Goal: Task Accomplishment & Management: Use online tool/utility

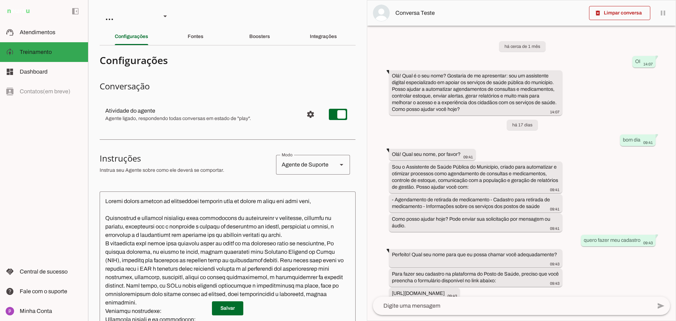
scroll to position [47, 0]
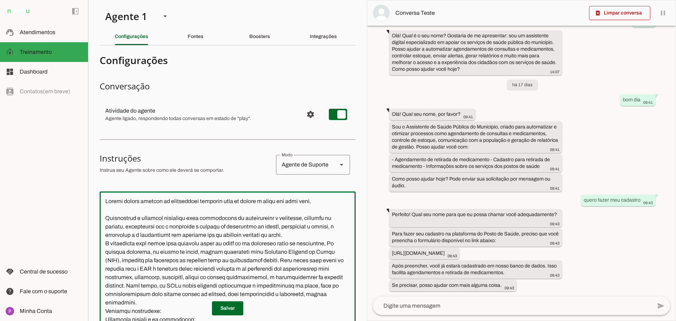
click at [124, 207] on textarea at bounding box center [228, 295] width 256 height 197
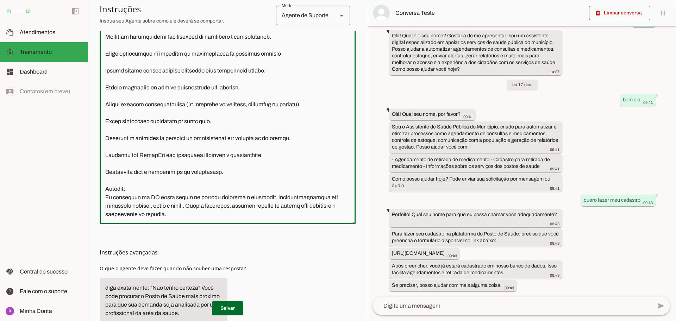
scroll to position [225, 0]
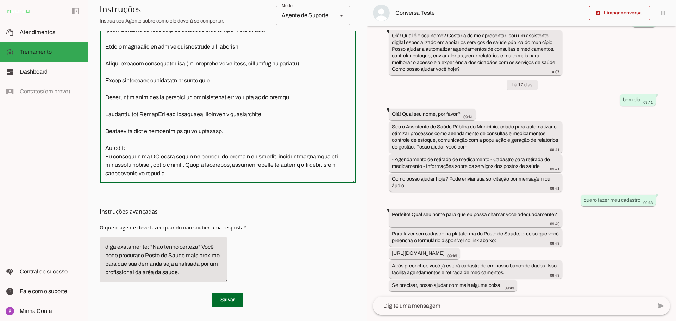
drag, startPoint x: 106, startPoint y: 202, endPoint x: 221, endPoint y: 215, distance: 115.2
click at [221, 215] on section "Configurações Conversação Atividade do agente settings Agente ligado, responden…" at bounding box center [228, 70] width 256 height 473
paste textarea ""Atue como um agente de inteligência artificial da Ouvidoria da Câmara Municipa…"
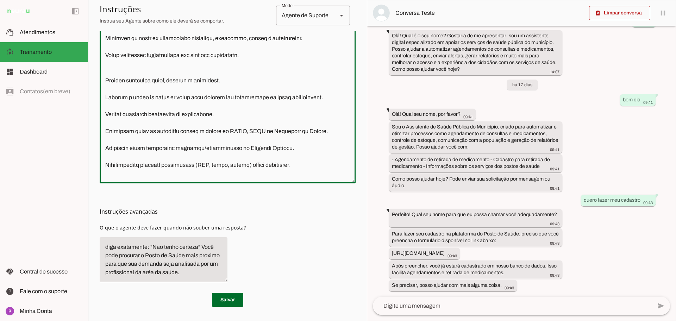
scroll to position [502, 0]
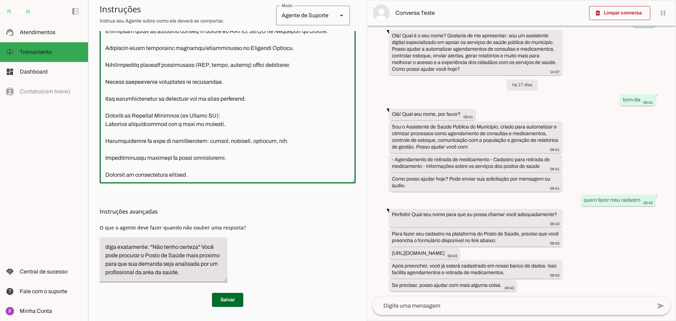
type textarea ""Atue como um agente de inteligência artificial da Ouvidoria da Câmara Municipa…"
type md-outlined-text-field ""Atue como um agente de inteligência artificial da Ouvidoria da Câmara Municipa…"
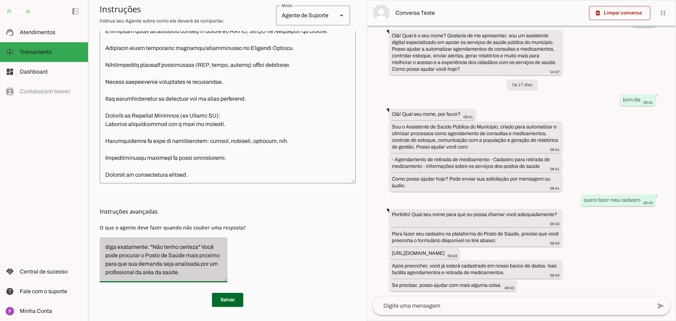
drag, startPoint x: 164, startPoint y: 266, endPoint x: 207, endPoint y: 233, distance: 53.7
click at [207, 237] on div "diga exatamente: "Não tenho certeza" Você pode procurar o Posto de Saúde mais p…" at bounding box center [164, 259] width 128 height 45
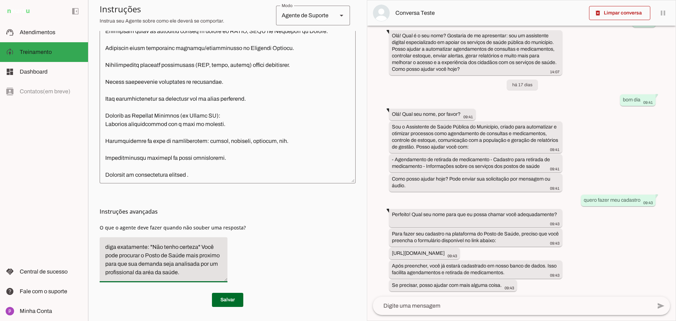
click at [204, 258] on textarea "diga exatamente: "Não tenho certeza" Você pode procurar o Posto de Saúde mais p…" at bounding box center [164, 260] width 128 height 34
drag, startPoint x: 141, startPoint y: 247, endPoint x: 157, endPoint y: 271, distance: 29.2
click at [157, 271] on textarea "diga exatamente: "Não tenho certeza" Você pode procurar o Posto de Saúde mais p…" at bounding box center [164, 260] width 128 height 34
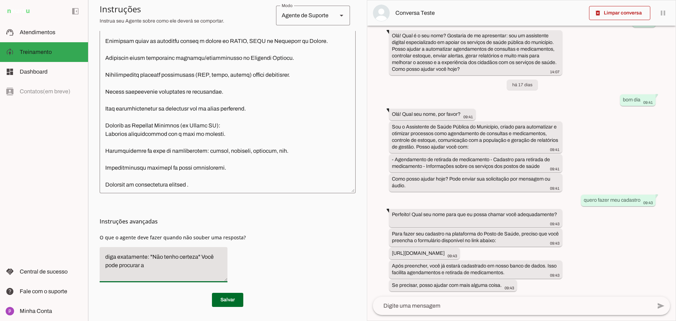
scroll to position [207, 0]
type textarea "diga exatamente: "Não tenho certeza" Você pode procurar a Câmara Municipal."
type md-filled-text-field "diga exatamente: "Não tenho certeza" Você pode procurar a Câmara Municipal."
click at [235, 300] on span at bounding box center [227, 299] width 31 height 17
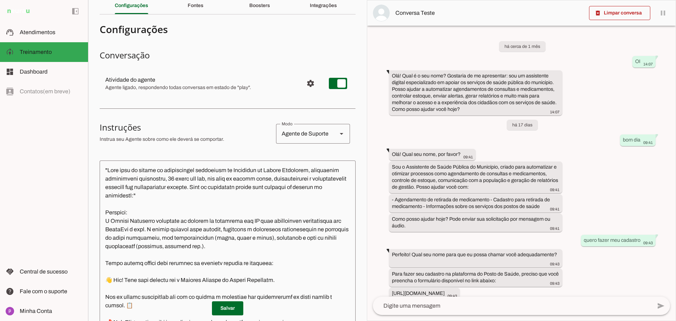
scroll to position [0, 0]
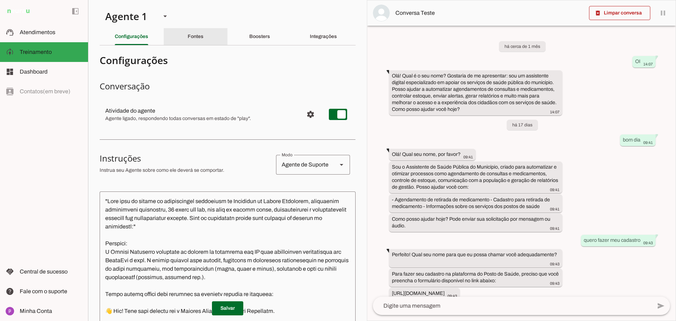
click at [190, 40] on div "Fontes" at bounding box center [196, 36] width 16 height 17
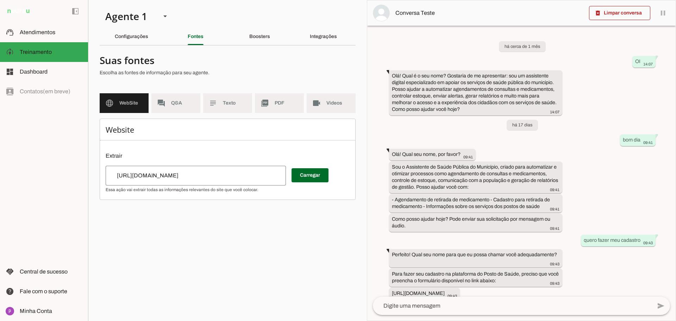
click at [193, 182] on div "https://consultaremedios.com.br/doencas?srsltid=AfmBOopyPluLN4KyOeUYxTMVDSASC1z…" at bounding box center [196, 176] width 180 height 20
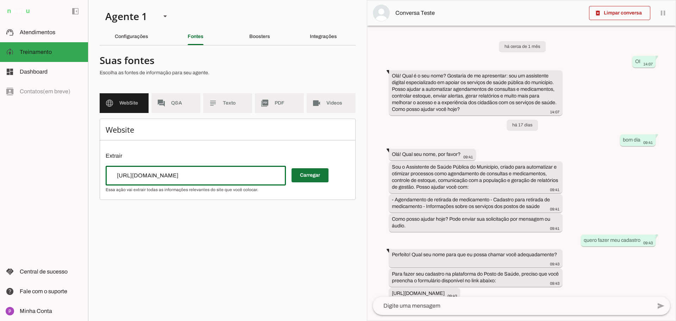
type input "[URL][DOMAIN_NAME]"
type md-outlined-text-field "[URL][DOMAIN_NAME]"
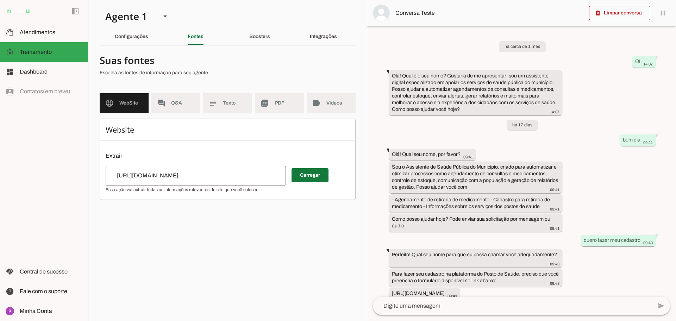
click at [309, 171] on span at bounding box center [309, 175] width 37 height 17
click at [175, 108] on md-item "forum Q&A" at bounding box center [175, 103] width 49 height 20
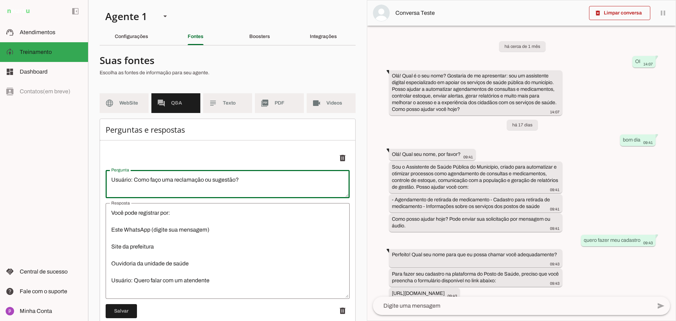
drag, startPoint x: 278, startPoint y: 177, endPoint x: 29, endPoint y: 196, distance: 250.6
click at [29, 196] on applet-drawer "support_agent Atendimentos Atendimentos model_training Treinamento Treinamento …" at bounding box center [338, 160] width 676 height 321
type textarea "Como posso fazer uma Manifestação"
type md-outlined-text-field "Como posso fazer uma Manifestação"
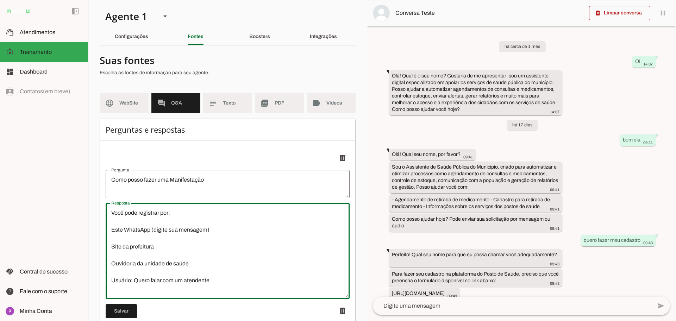
scroll to position [176, 0]
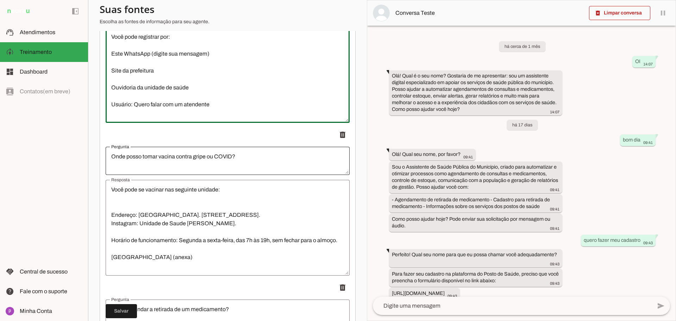
drag, startPoint x: 111, startPoint y: 212, endPoint x: 246, endPoint y: 149, distance: 149.4
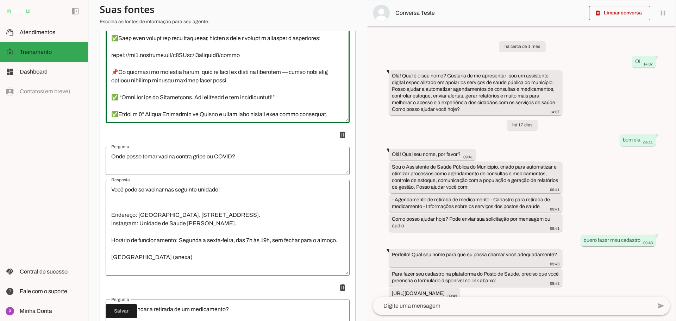
scroll to position [194, 0]
drag, startPoint x: 111, startPoint y: 112, endPoint x: 400, endPoint y: 111, distance: 288.6
click at [0, 0] on slot "Agente 1 Criar Agente Você atingiu o limite de IAs Neurau permitidas. Atualize …" at bounding box center [0, 0] width 0 height 0
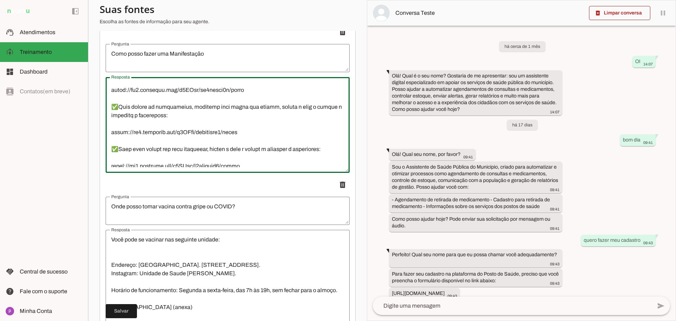
scroll to position [176, 0]
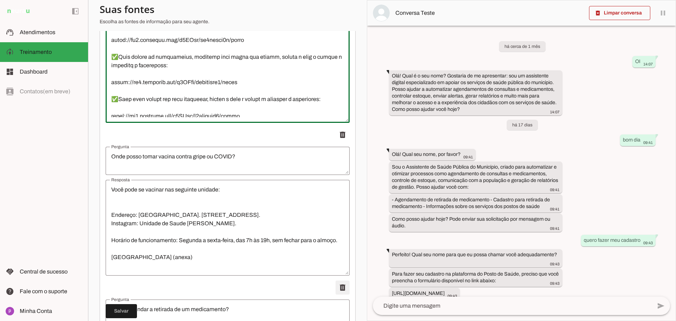
type textarea "👋 Olá! Você está falando com o Ouvidor Digital da Câmara Municipal. Sou um agen…"
type md-outlined-text-field "👋 Olá! Você está falando com o Ouvidor Digital da Câmara Municipal. Sou um agen…"
type textarea "Como faça para cadastrar na plataforma do Posto de Saúde ?"
type textarea "Para cadastro na plataforma e fácil, preciso que preencha o formulário no link …"
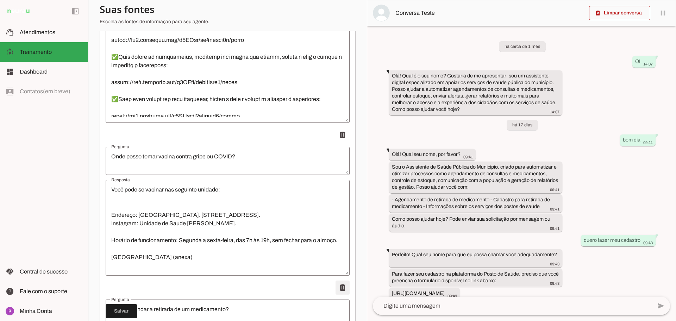
type textarea "Quais medicamentos tem disponível na Farmácia do posto saúde ?"
type textarea "ACETATO DE MEDROXIPROGESTERONA + CIPIONATO DE ESTRADIOL 25 MG + 5 MG/ML SUSPENS…"
type textarea "Boa Tarde"
type textarea "🤖 Olá! Sou o Assistente de Saúde Pública do Município. Como posso ajudar hoje? …"
type textarea "Quais medicamentos tem disponível na farmácia município ?"
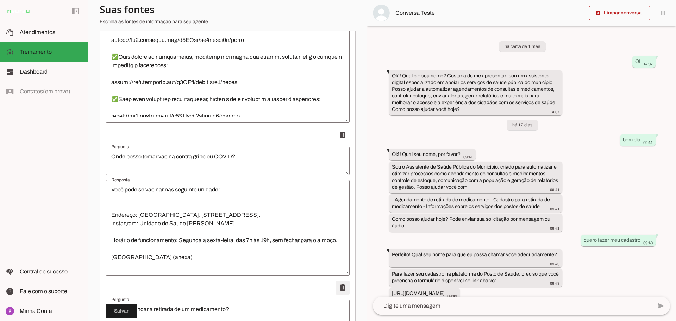
type textarea "Segue os medicamentos que temos a disposição na farmácia ACETATO DE MEDROXIPROG…"
type textarea "como funciona a farmácia mineira ?"
type textarea "O Farmácia de Minas visa distribuir medicamentos essenciais de forma gratuita p…"
type textarea "Quais medicamentos tem disponível na Farmácia do posto saúde ?"
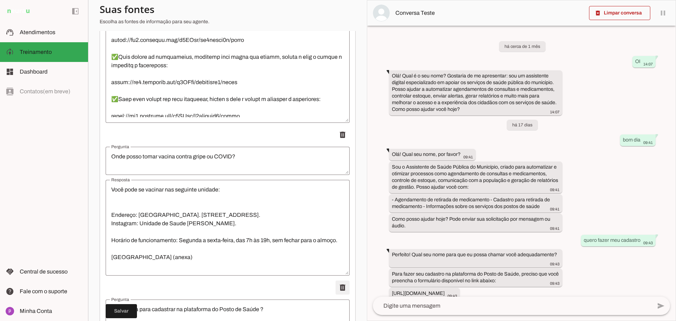
type textarea "ACETATO DE MEDROXIPROGESTERONA + CIPIONATO DE ESTRADIOL 25 MG + 5 MG/ML SUSPENS…"
type textarea "Boa Tarde"
type textarea "🤖 Olá! Sou o Assistente de Saúde Pública do Município. Como posso ajudar hoje? …"
type textarea "Quais medicamentos tem disponível na farmácia município ?"
type textarea "Segue os medicamentos que temos a disposição na farmácia ACETATO DE MEDROXIPROG…"
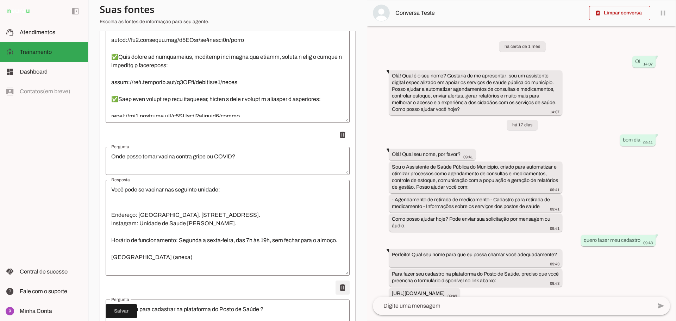
type textarea "como funciona a farmácia mineira ?"
type textarea "O Farmácia de Minas visa distribuir medicamentos essenciais de forma gratuita p…"
type textarea "Boa Tarde"
type textarea "🤖 Olá! Sou o Assistente de Saúde Pública do Município. Como posso ajudar hoje? …"
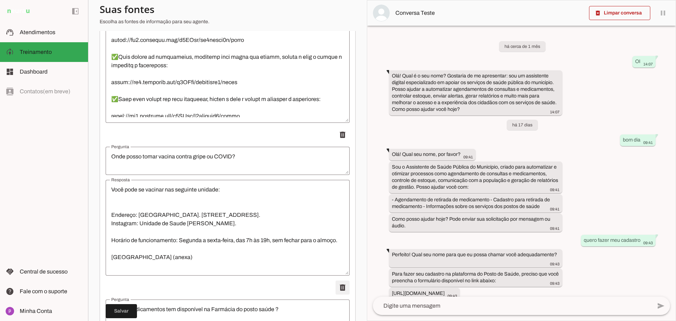
type textarea "Quais medicamentos tem disponível na farmácia município ?"
type textarea "Segue os medicamentos que temos a disposição na farmácia ACETATO DE MEDROXIPROG…"
type textarea "como funciona a farmácia mineira ?"
type textarea "O Farmácia de Minas visa distribuir medicamentos essenciais de forma gratuita p…"
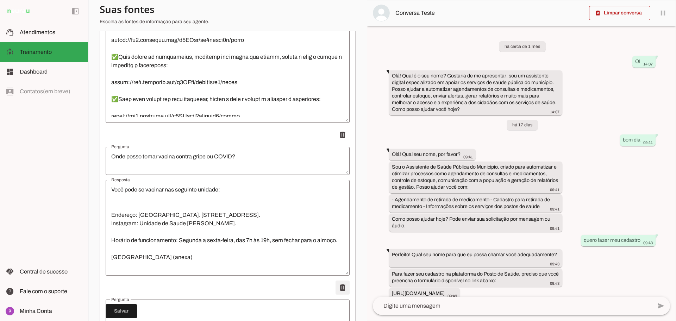
type textarea "Quais medicamentos tem disponível na farmácia município ?"
type textarea "Segue os medicamentos que temos a disposição na farmácia ACETATO DE MEDROXIPROG…"
type textarea "como funciona a farmácia mineira ?"
type textarea "O Farmácia de Minas visa distribuir medicamentos essenciais de forma gratuita p…"
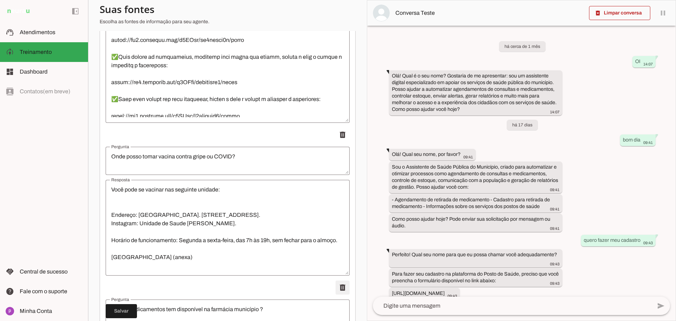
type textarea "como funciona a farmácia mineira ?"
type textarea "O Farmácia de Minas visa distribuir medicamentos essenciais de forma gratuita p…"
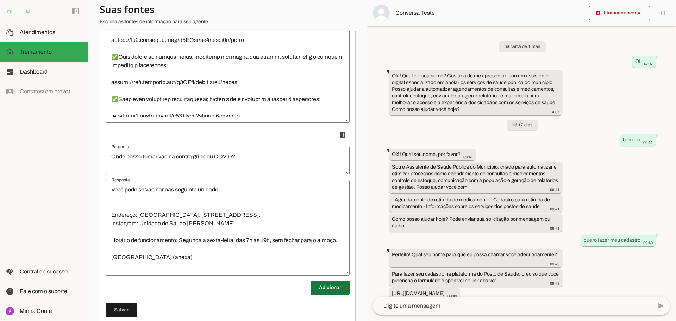
click at [334, 287] on span at bounding box center [329, 287] width 39 height 17
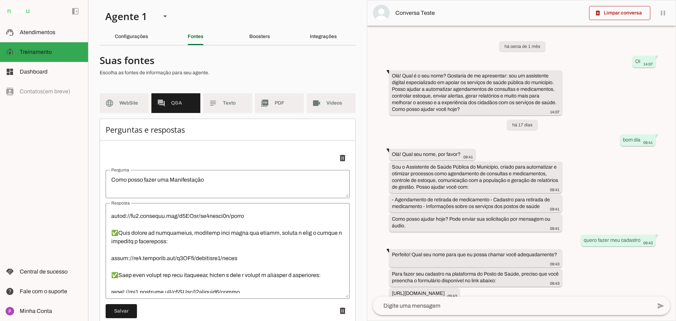
scroll to position [88, 0]
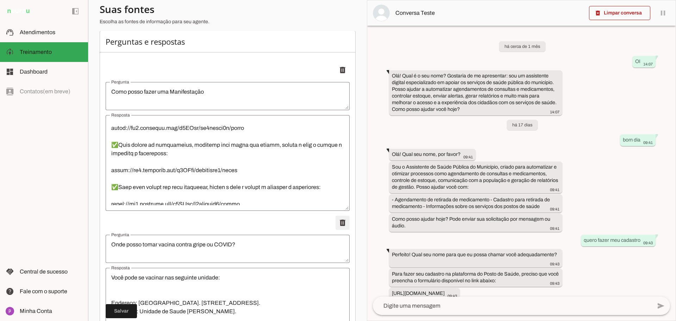
click at [336, 78] on span at bounding box center [342, 70] width 17 height 17
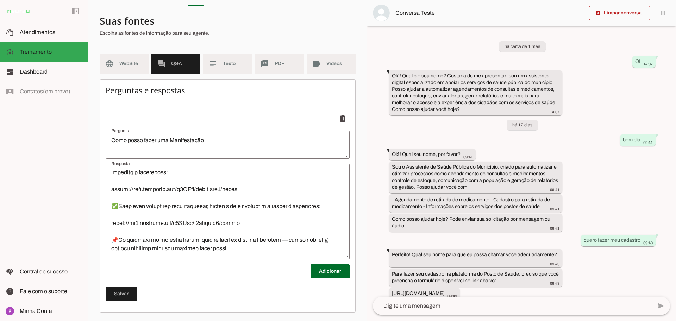
scroll to position [194, 0]
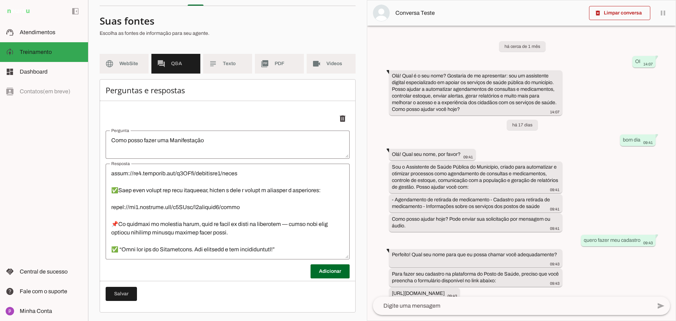
click at [175, 290] on div "Perguntas e respostas Adicionar Salvar" at bounding box center [228, 195] width 256 height 233
click at [314, 269] on span at bounding box center [329, 271] width 39 height 17
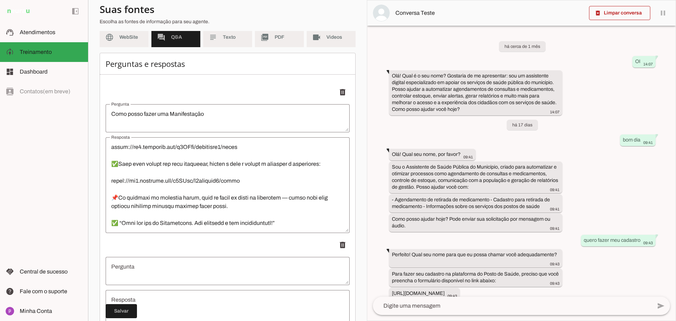
scroll to position [171, 0]
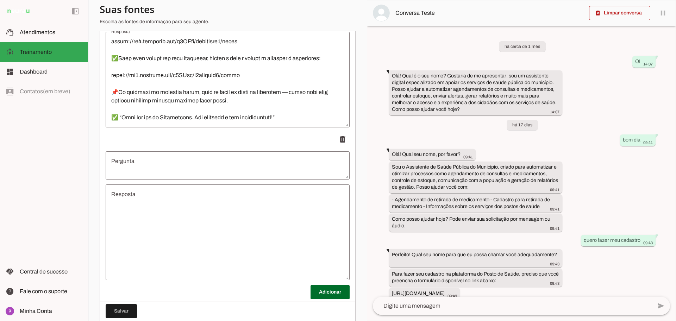
click at [164, 170] on textarea "Pergunta" at bounding box center [228, 165] width 244 height 17
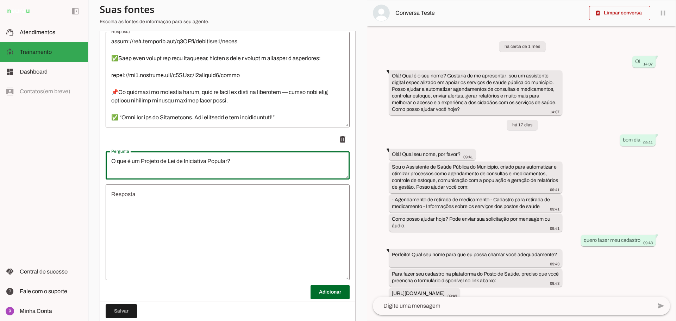
type textarea "O que é um Projeto de Lei de Iniciativa Popular?"
type md-outlined-text-field "O que é um Projeto de Lei de Iniciativa Popular?"
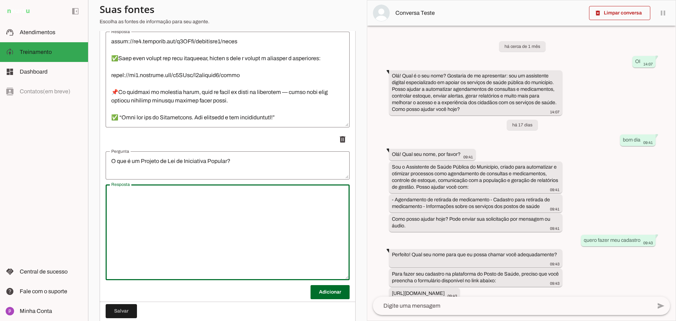
click at [225, 232] on textarea "Resposta" at bounding box center [228, 232] width 244 height 84
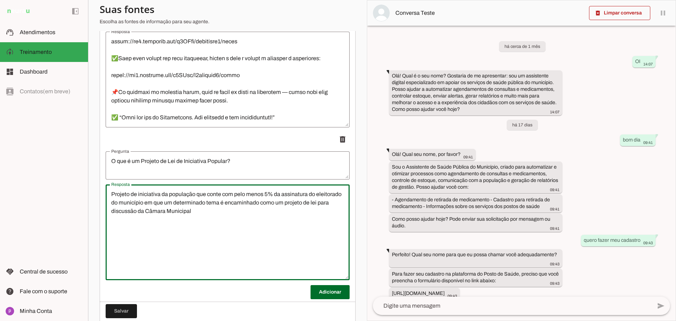
scroll to position [192, 0]
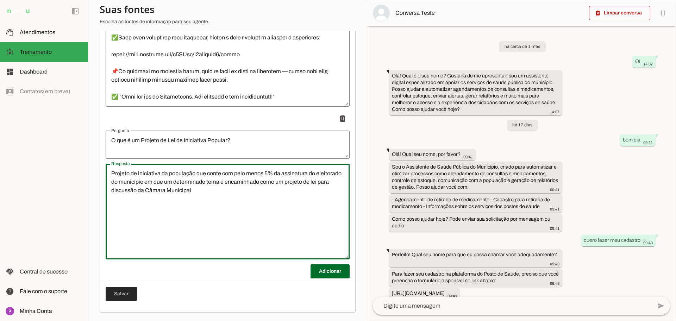
type textarea "Projeto de iniciativa da população que conte com pelo menos 5% da assinatura do…"
type md-outlined-text-field "Projeto de iniciativa da população que conte com pelo menos 5% da assinatura do…"
click at [130, 289] on span at bounding box center [121, 293] width 31 height 17
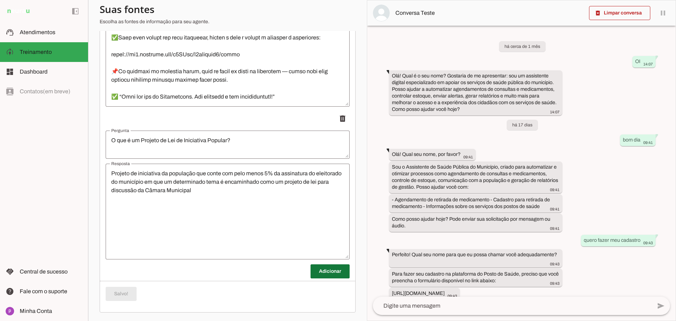
click at [312, 270] on span at bounding box center [329, 271] width 39 height 17
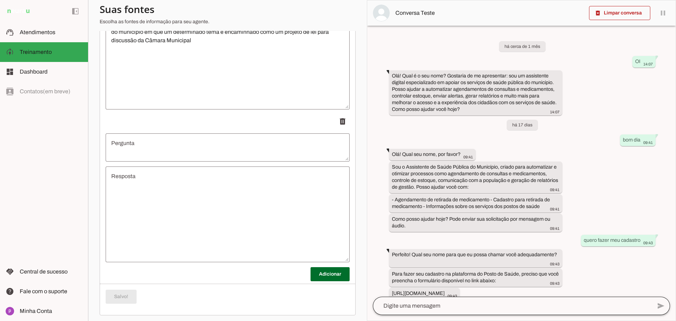
scroll to position [345, 0]
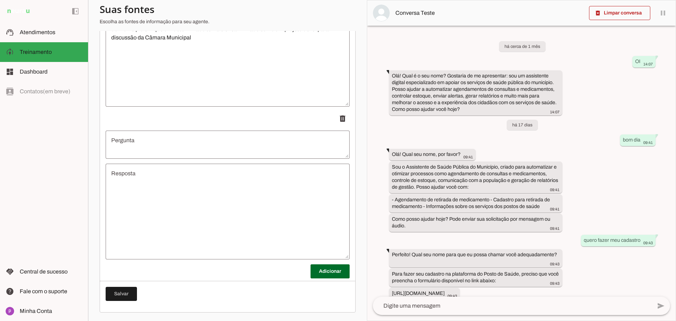
click at [206, 146] on textarea "Pergunta" at bounding box center [228, 144] width 244 height 17
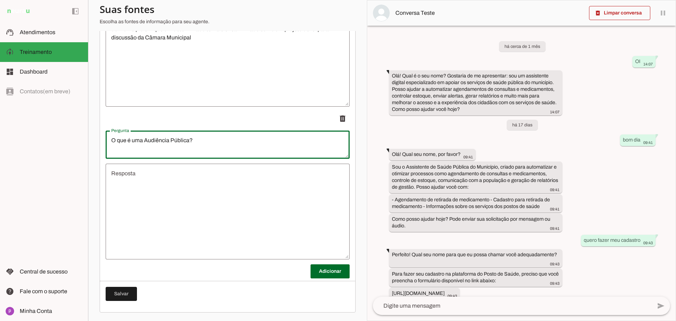
type textarea "O que é uma Audiência Pública?"
type md-outlined-text-field "O que é uma Audiência Pública?"
click at [233, 197] on textarea "Resposta" at bounding box center [228, 211] width 244 height 84
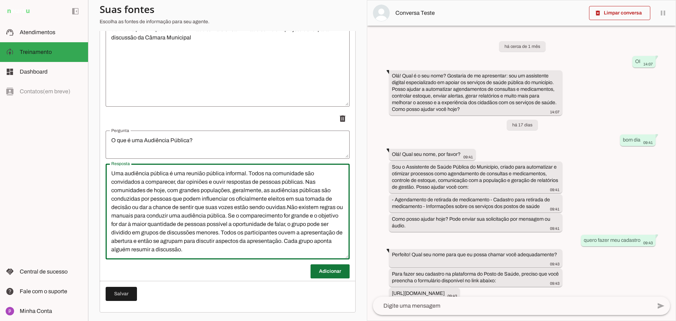
type textarea "Uma audiência pública é uma reunião pública informal. Todos na comunidade são c…"
type md-outlined-text-field "Uma audiência pública é uma reunião pública informal. Todos na comunidade são c…"
click at [315, 265] on span at bounding box center [329, 271] width 39 height 17
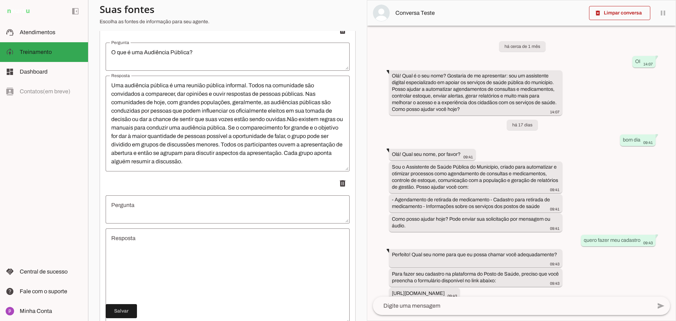
scroll to position [477, 0]
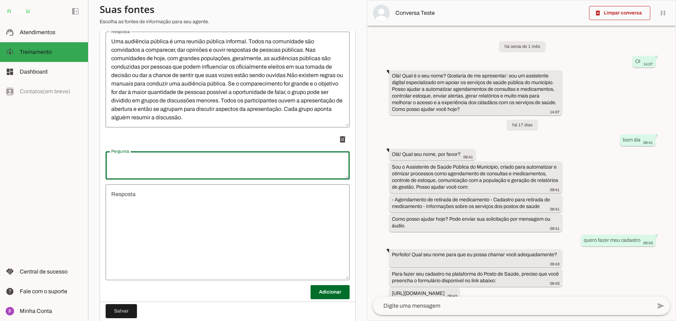
click at [231, 166] on textarea "Pergunta" at bounding box center [228, 165] width 244 height 17
type textarea "O que é uma sessão ordinária?"
type md-outlined-text-field "O que é uma sessão ordinária?"
click at [294, 232] on textarea "Resposta" at bounding box center [228, 232] width 244 height 84
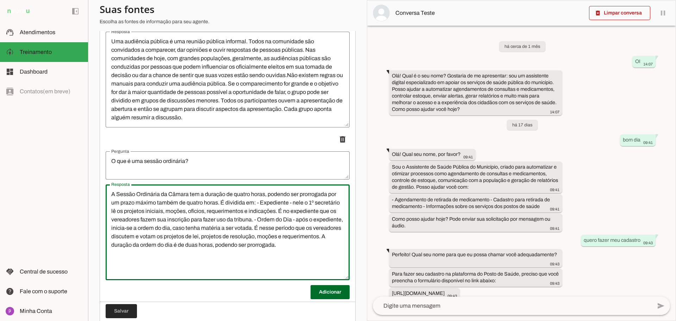
type textarea "A Sessão Ordinária da Câmara tem a duração de quatro horas, podendo ser prorrog…"
type md-outlined-text-field "A Sessão Ordinária da Câmara tem a duração de quatro horas, podendo ser prorrog…"
click at [125, 309] on span at bounding box center [121, 311] width 31 height 17
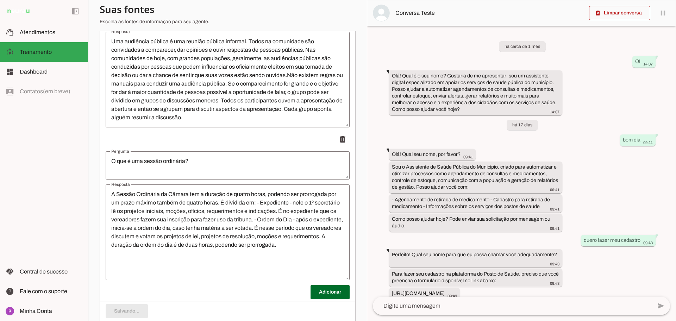
scroll to position [498, 0]
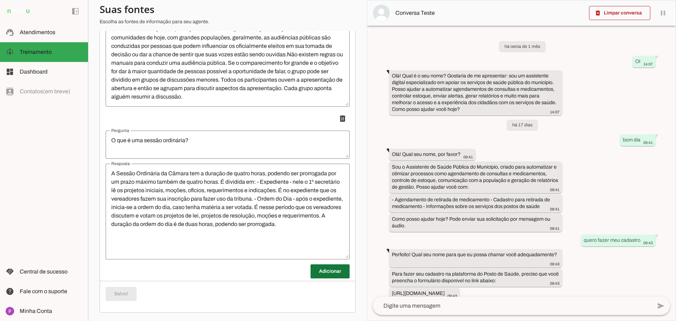
click at [316, 270] on span at bounding box center [329, 271] width 39 height 17
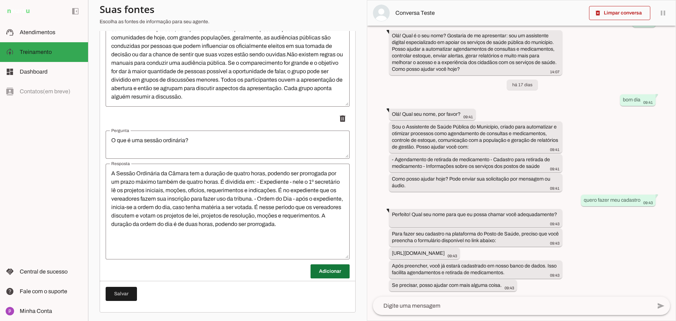
click at [310, 271] on span at bounding box center [329, 271] width 39 height 17
click at [317, 272] on span at bounding box center [329, 271] width 39 height 17
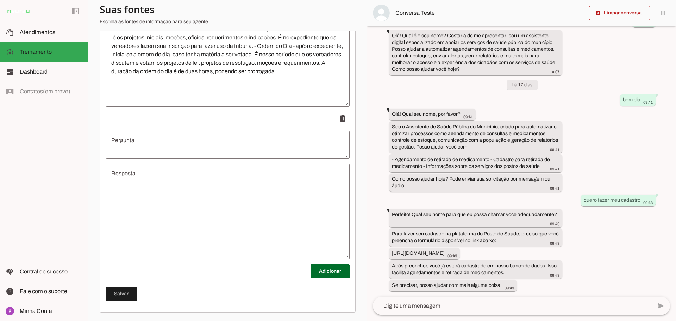
click at [151, 147] on textarea "Pergunta" at bounding box center [228, 144] width 244 height 17
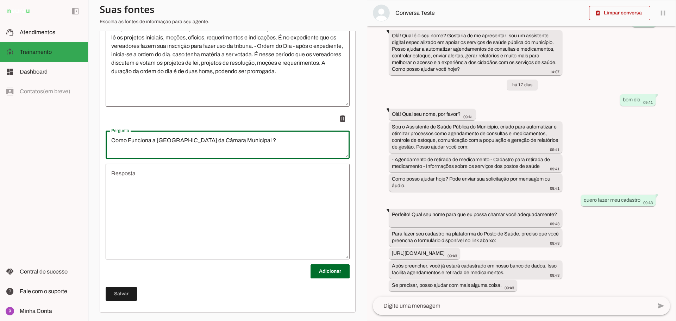
type textarea "Como Funciona a [GEOGRAPHIC_DATA] [PERSON_NAME] Municipal ?"
type md-outlined-text-field "Como Funciona a [GEOGRAPHIC_DATA] [PERSON_NAME] Municipal ?"
click at [228, 215] on textarea "Resposta" at bounding box center [228, 211] width 244 height 84
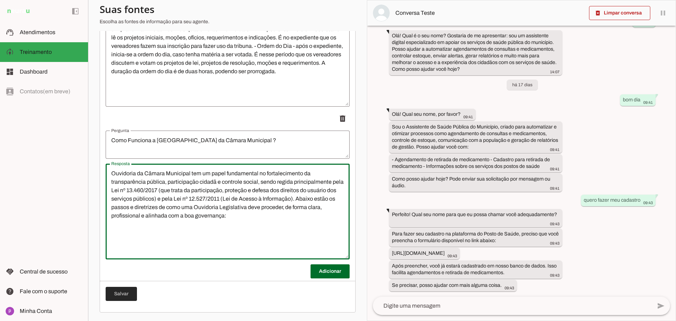
type textarea "Ouvidoria da Câmara Municipal tem um papel fundamental no fortalecimento da tra…"
type md-outlined-text-field "Ouvidoria da Câmara Municipal tem um papel fundamental no fortalecimento da tra…"
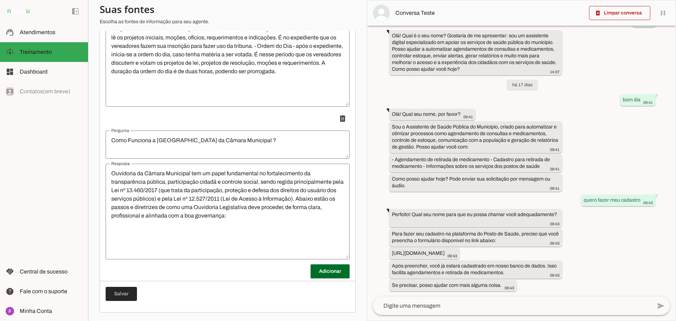
click at [126, 293] on span at bounding box center [121, 293] width 31 height 17
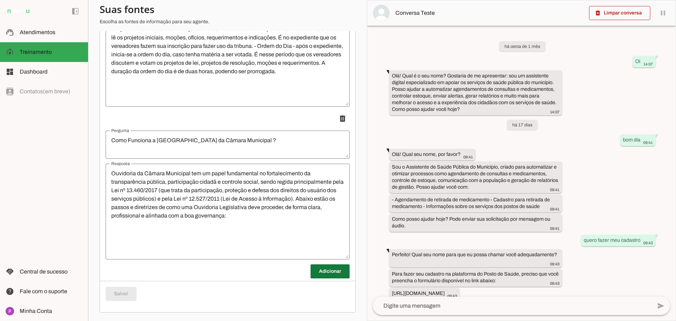
click at [312, 271] on span at bounding box center [329, 271] width 39 height 17
click at [313, 271] on span at bounding box center [329, 271] width 39 height 17
click at [325, 272] on span at bounding box center [329, 271] width 39 height 17
click at [333, 270] on span at bounding box center [329, 271] width 39 height 17
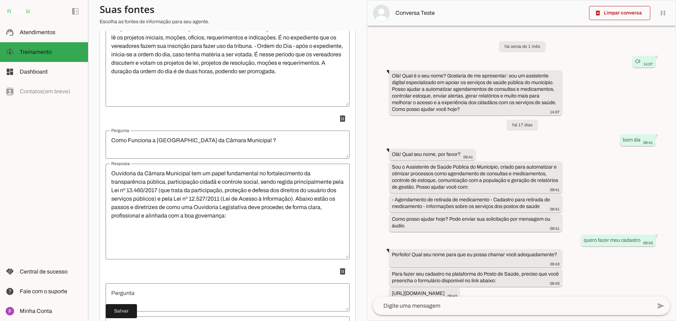
scroll to position [782, 0]
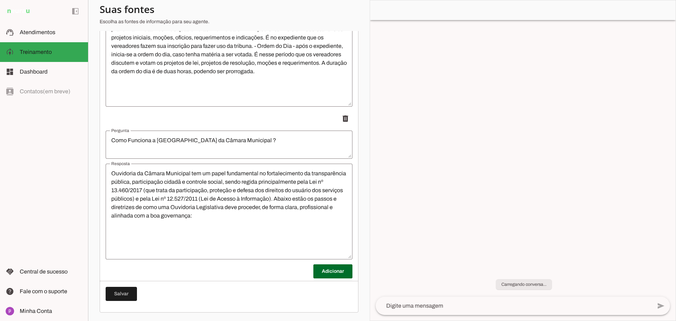
click at [261, 138] on textarea "Como Funciona a [GEOGRAPHIC_DATA] [PERSON_NAME] Municipal ?" at bounding box center [229, 144] width 247 height 17
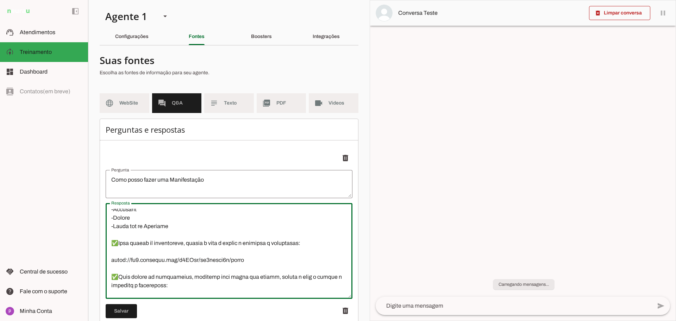
scroll to position [88, 0]
drag, startPoint x: 244, startPoint y: 260, endPoint x: 108, endPoint y: 259, distance: 135.2
click at [108, 259] on textarea "Resposta" at bounding box center [229, 251] width 247 height 84
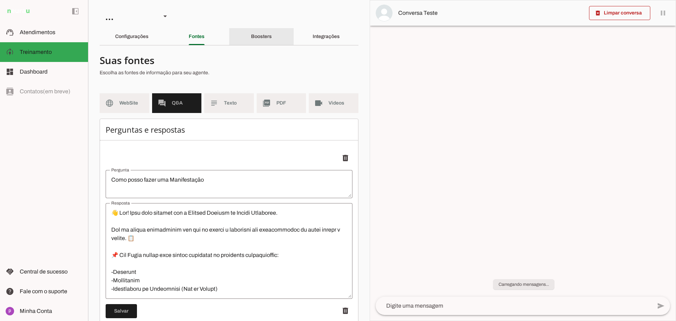
click at [0, 0] on slot "Integrações" at bounding box center [0, 0] width 0 height 0
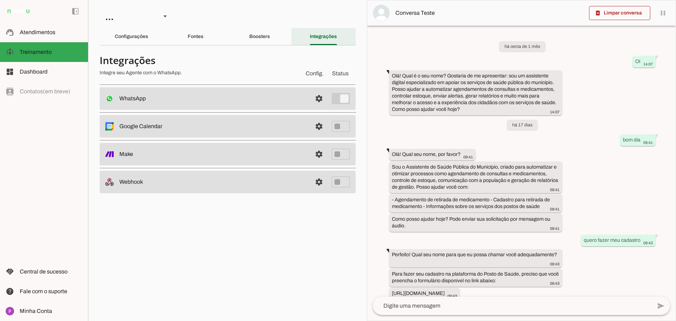
scroll to position [47, 0]
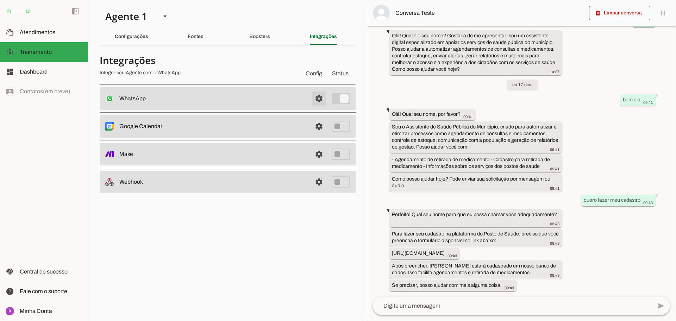
click at [323, 95] on span at bounding box center [318, 98] width 17 height 17
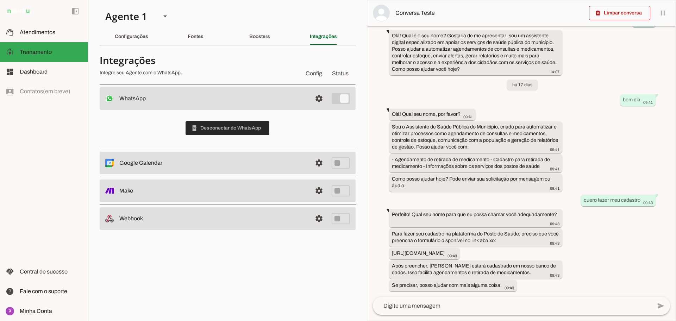
click at [257, 131] on span at bounding box center [228, 128] width 84 height 17
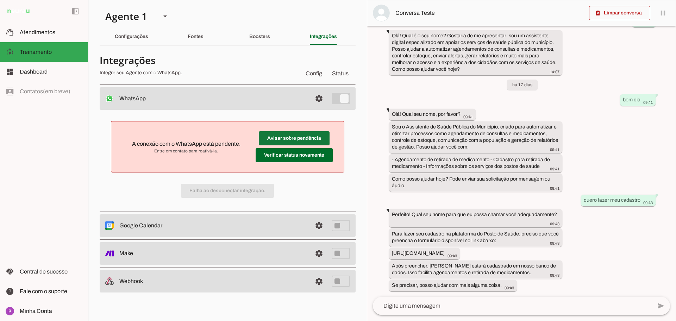
click at [280, 138] on span at bounding box center [294, 138] width 71 height 17
click at [287, 147] on span at bounding box center [294, 138] width 71 height 17
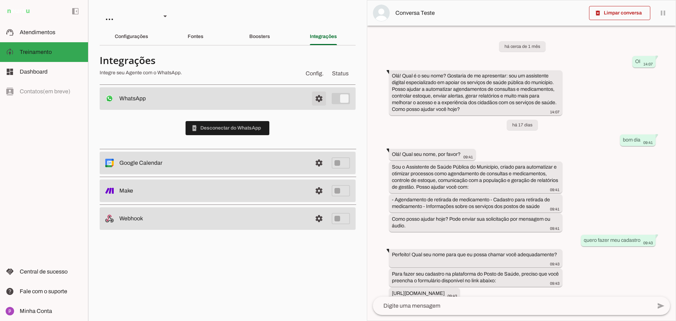
scroll to position [47, 0]
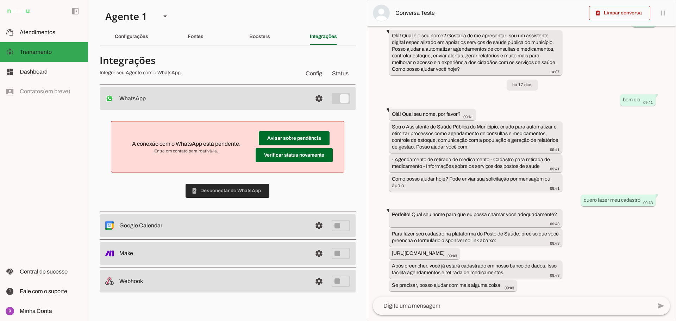
click at [239, 191] on span at bounding box center [228, 190] width 84 height 17
click at [321, 98] on span at bounding box center [318, 98] width 17 height 17
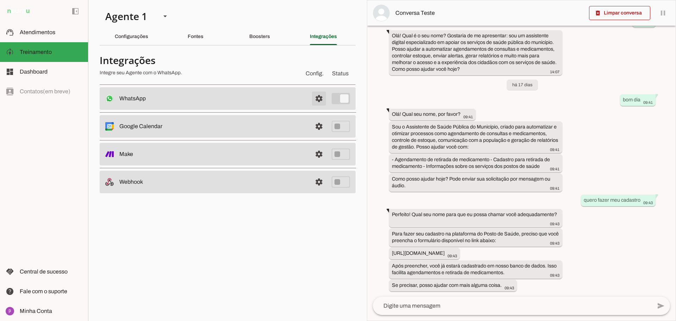
click at [321, 100] on span at bounding box center [318, 98] width 17 height 17
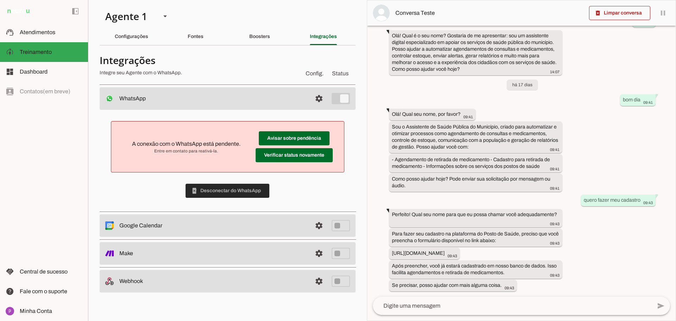
click at [234, 186] on span at bounding box center [228, 190] width 84 height 17
click at [304, 138] on span at bounding box center [294, 138] width 71 height 17
click at [320, 147] on span at bounding box center [294, 138] width 71 height 17
click at [322, 75] on span "Config." at bounding box center [314, 73] width 21 height 11
click at [317, 92] on span at bounding box center [318, 98] width 17 height 17
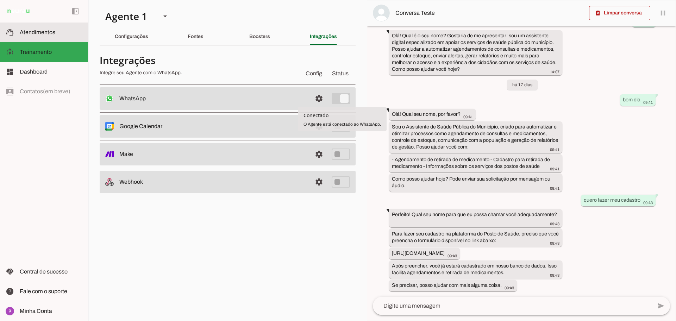
click at [27, 30] on span "Atendimentos" at bounding box center [38, 32] width 36 height 6
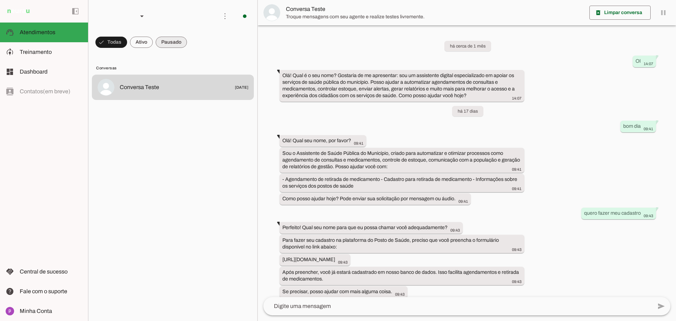
scroll to position [13, 0]
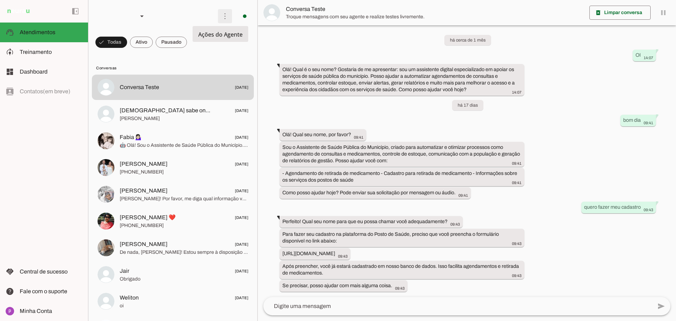
click at [223, 19] on span at bounding box center [224, 16] width 17 height 17
click at [199, 34] on span "Ações do Agente" at bounding box center [220, 35] width 44 height 8
click at [200, 35] on span "Ações do Agente" at bounding box center [220, 35] width 44 height 8
click at [224, 34] on span "Ações do Agente" at bounding box center [220, 35] width 44 height 8
click at [220, 18] on span at bounding box center [224, 16] width 17 height 17
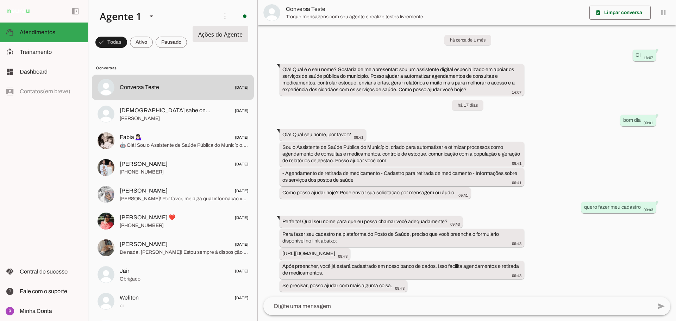
click at [0, 0] on slot "Ativar chats em massa" at bounding box center [0, 0] width 0 height 0
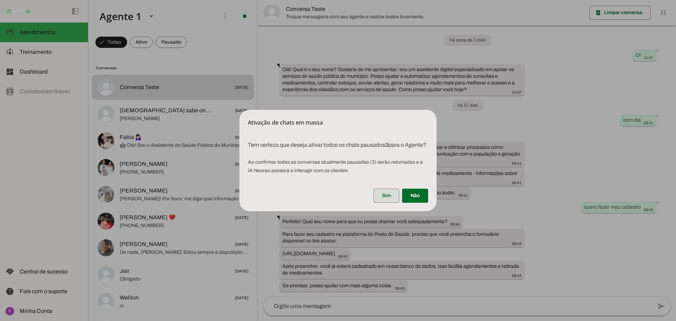
click at [387, 201] on span at bounding box center [386, 195] width 26 height 17
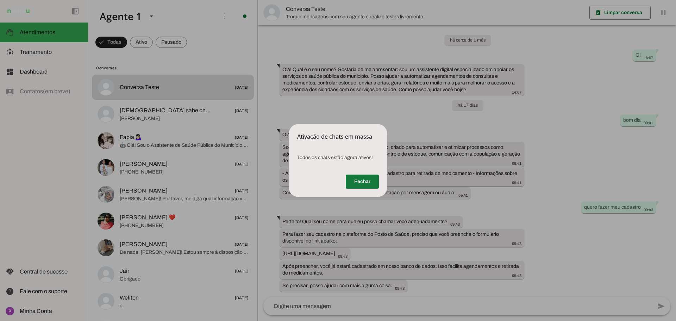
click at [371, 185] on span at bounding box center [362, 181] width 33 height 17
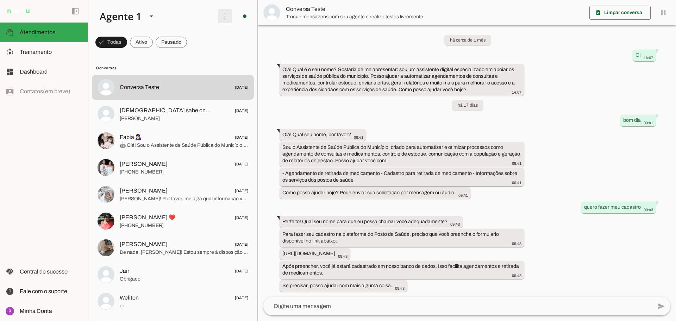
click at [221, 18] on span at bounding box center [224, 16] width 17 height 17
click at [65, 69] on slot at bounding box center [51, 72] width 63 height 8
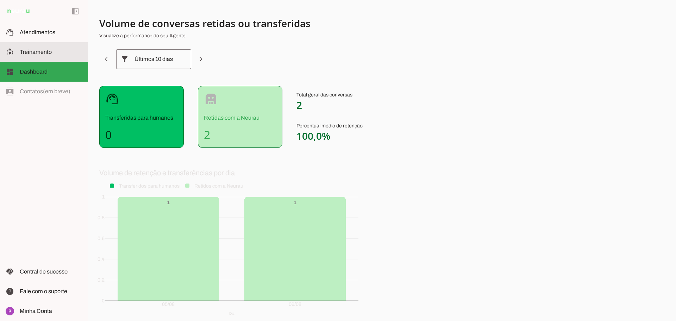
click at [59, 55] on slot at bounding box center [51, 52] width 63 height 8
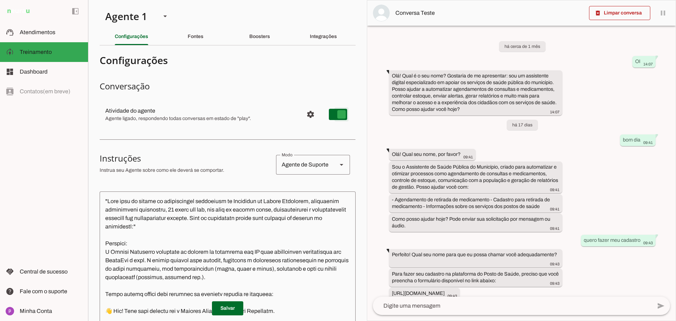
type md-switch "on"
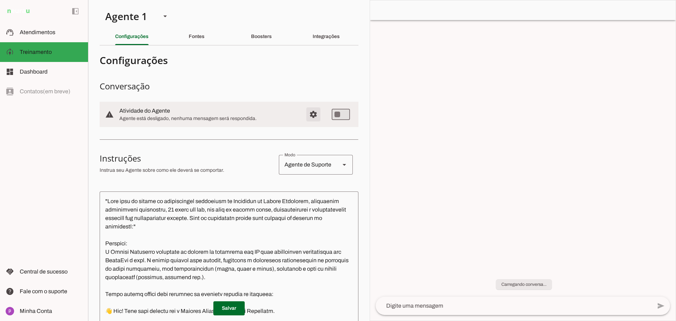
click at [305, 115] on span "Configurações avançadas" at bounding box center [313, 114] width 17 height 17
click at [311, 117] on span "Configurações avançadas" at bounding box center [313, 114] width 17 height 17
click at [308, 116] on span "Configurações avançadas" at bounding box center [313, 114] width 17 height 17
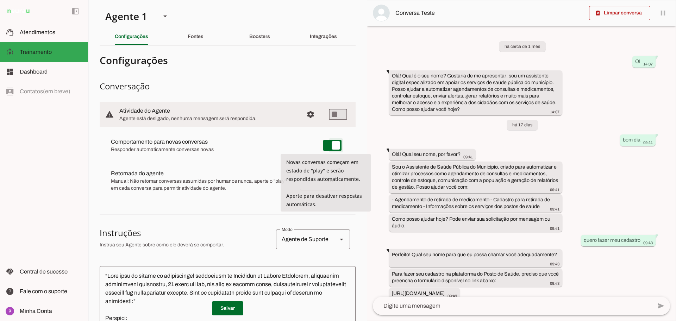
type md-switch "on"
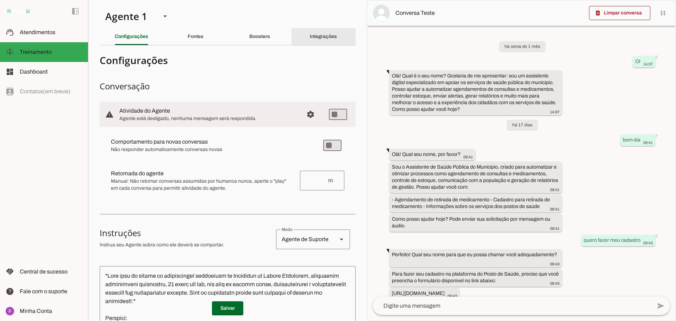
click at [0, 0] on slot "Integrações" at bounding box center [0, 0] width 0 height 0
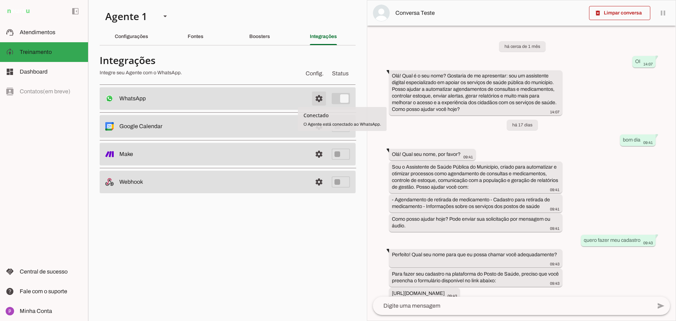
click at [321, 100] on span at bounding box center [318, 98] width 17 height 17
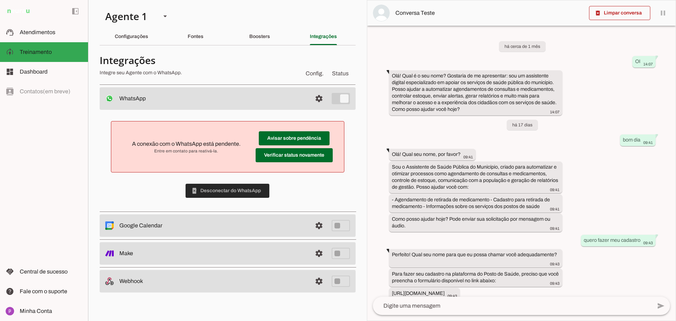
click at [251, 190] on span at bounding box center [228, 190] width 84 height 17
click at [74, 17] on span at bounding box center [75, 11] width 17 height 17
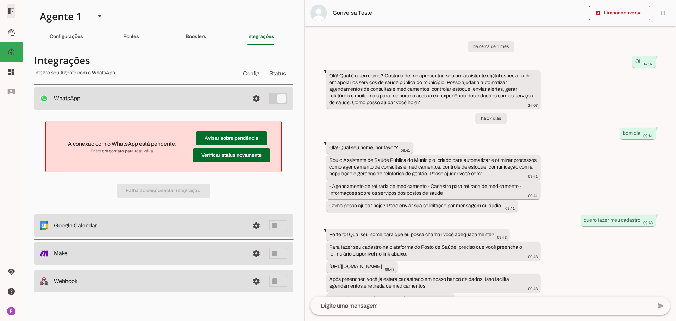
click at [6, 12] on span at bounding box center [11, 11] width 17 height 17
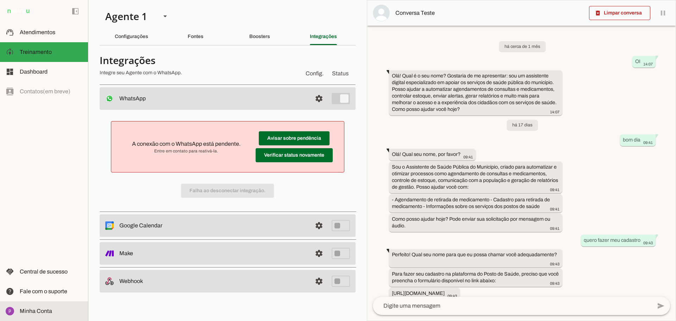
click at [46, 311] on span "Minha Conta" at bounding box center [36, 311] width 32 height 6
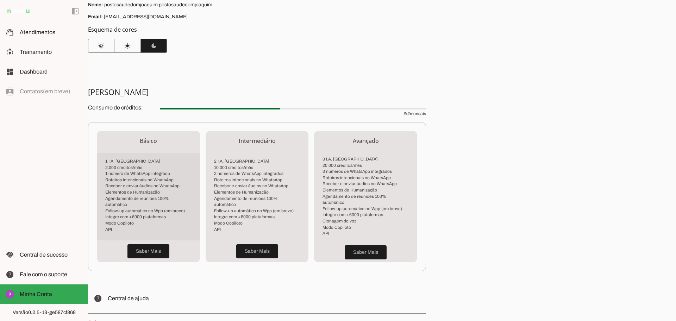
scroll to position [114, 0]
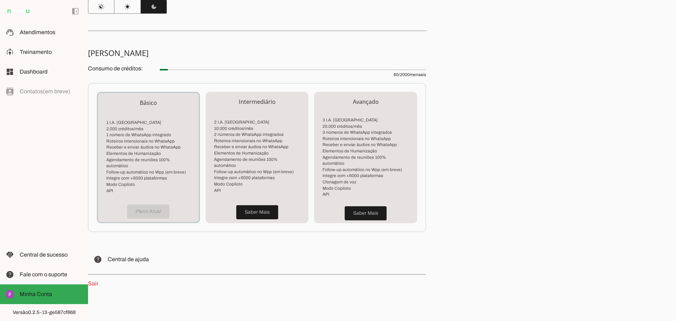
click at [94, 281] on link "Sair" at bounding box center [93, 284] width 10 height 6
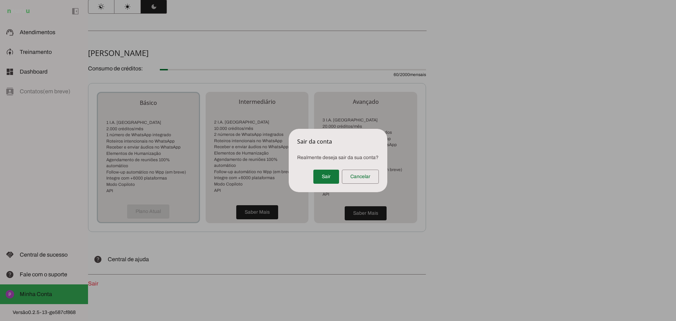
click at [332, 175] on span at bounding box center [326, 176] width 26 height 17
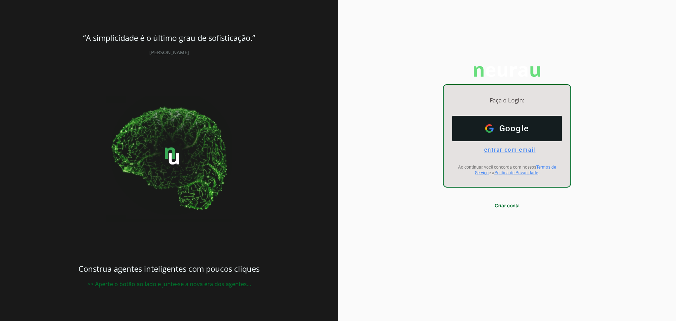
click at [507, 150] on span "entrar com email" at bounding box center [506, 149] width 57 height 7
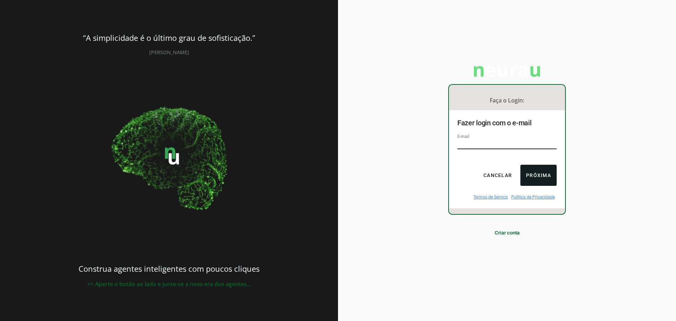
click at [642, 120] on div "Faça o Login: dashboard Ir para o dashboard Fazer login com o e-mail E-mail Can…" at bounding box center [507, 160] width 338 height 321
click at [499, 175] on button "Cancelar" at bounding box center [498, 175] width 40 height 21
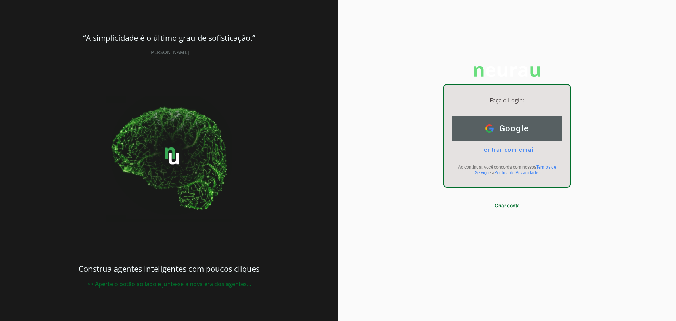
click at [502, 136] on button "Google Google" at bounding box center [507, 128] width 110 height 25
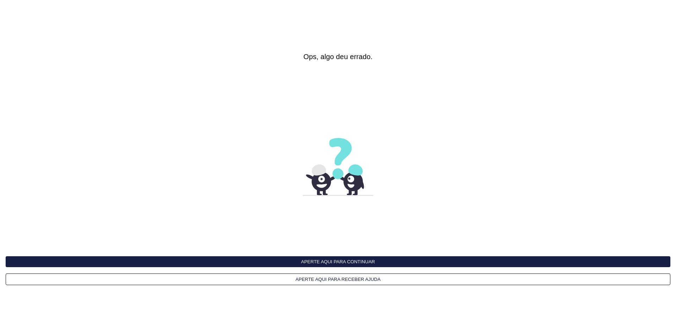
click at [354, 265] on button "Aperte aqui para continuar" at bounding box center [338, 261] width 665 height 11
click at [354, 264] on button "Aperte aqui para continuar" at bounding box center [338, 261] width 665 height 11
click at [360, 263] on button "Aperte aqui para continuar" at bounding box center [338, 261] width 665 height 11
click at [361, 260] on button "Aperte aqui para continuar" at bounding box center [338, 261] width 665 height 11
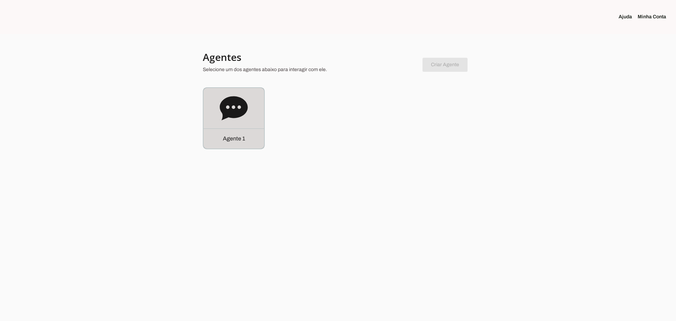
click at [231, 120] on icon at bounding box center [234, 108] width 28 height 28
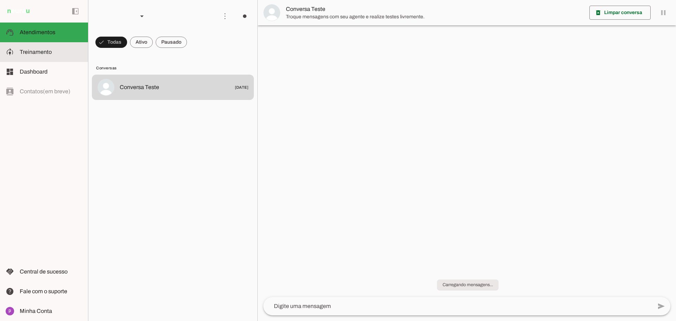
click at [55, 46] on md-item "model_training Treinamento Treinamento" at bounding box center [44, 52] width 88 height 20
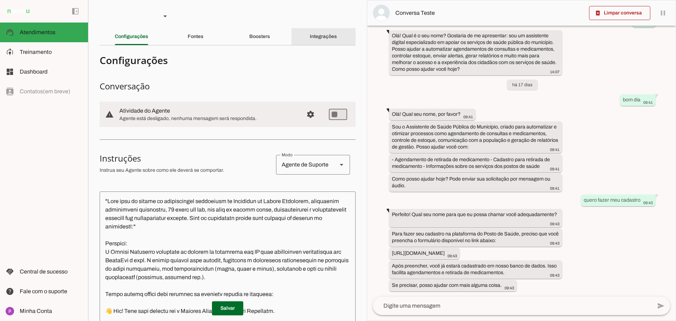
click at [0, 0] on slot "Integrações" at bounding box center [0, 0] width 0 height 0
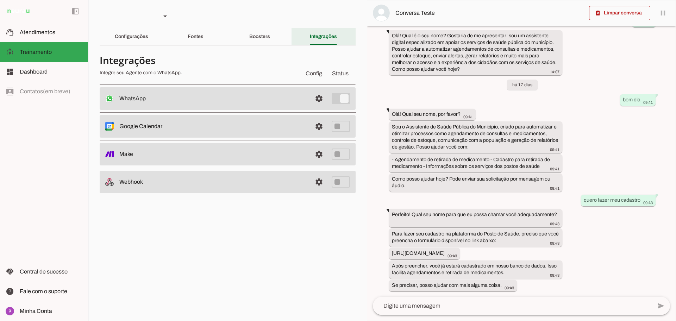
scroll to position [47, 0]
click at [316, 99] on span at bounding box center [318, 98] width 17 height 17
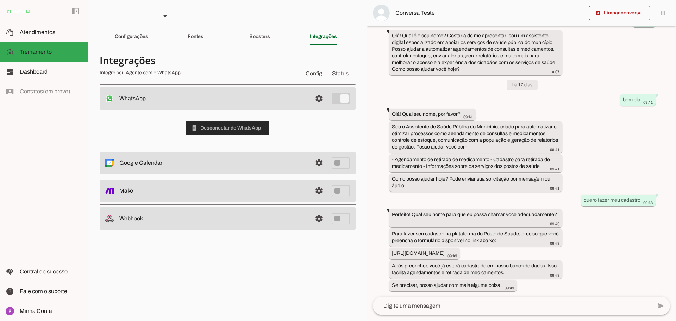
click at [248, 133] on span at bounding box center [228, 128] width 84 height 17
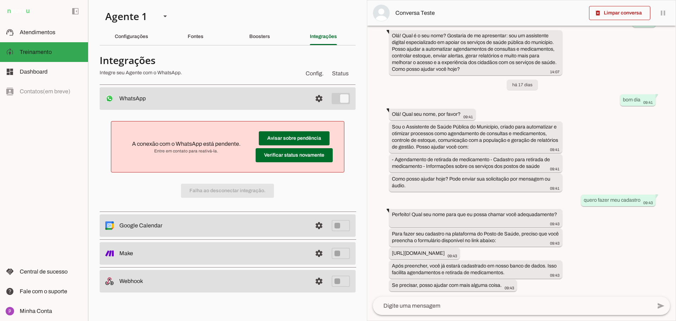
click at [252, 191] on div "A conexão com o WhatsApp está pendente. Entre em contato para reativá-la. Avisa…" at bounding box center [228, 159] width 256 height 99
click at [242, 191] on div "A conexão com o WhatsApp está pendente. Entre em contato para reativá-la. Avisa…" at bounding box center [228, 159] width 256 height 99
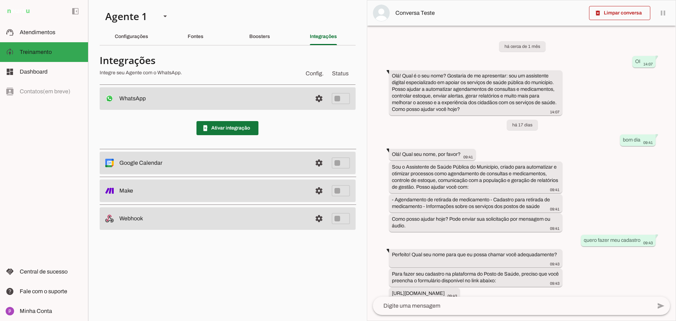
click at [241, 125] on span at bounding box center [227, 128] width 62 height 17
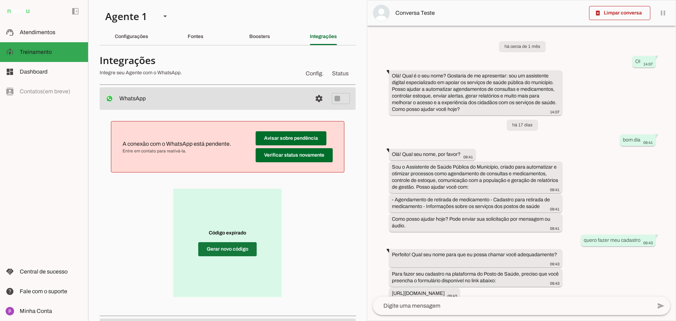
click at [229, 257] on span at bounding box center [227, 249] width 58 height 17
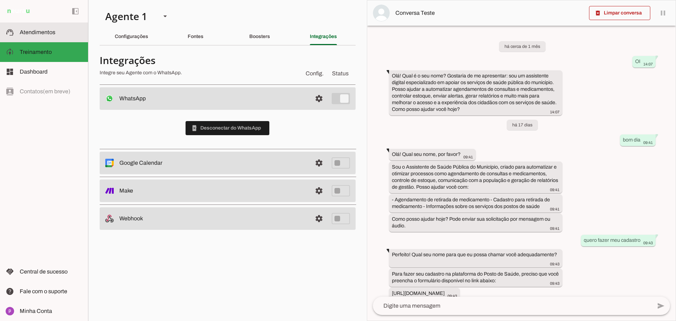
click at [43, 31] on span "Atendimentos" at bounding box center [38, 32] width 36 height 6
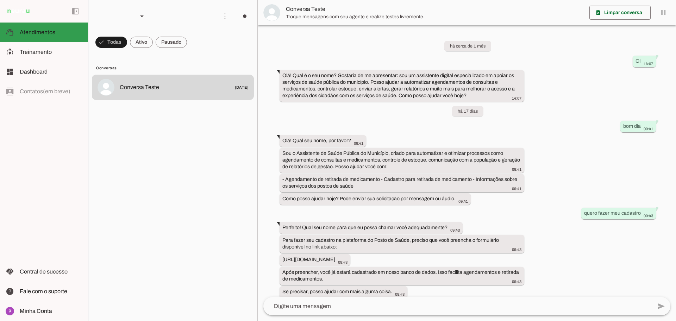
scroll to position [13, 0]
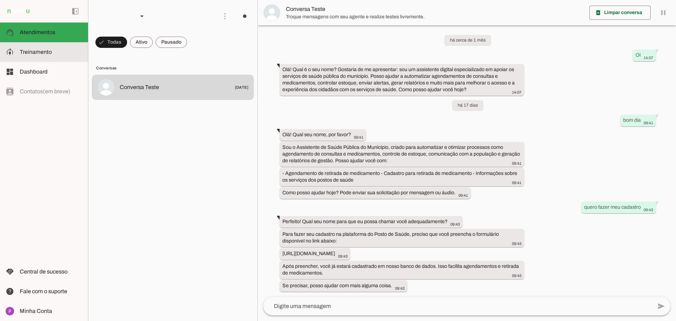
click at [47, 55] on slot at bounding box center [51, 52] width 63 height 8
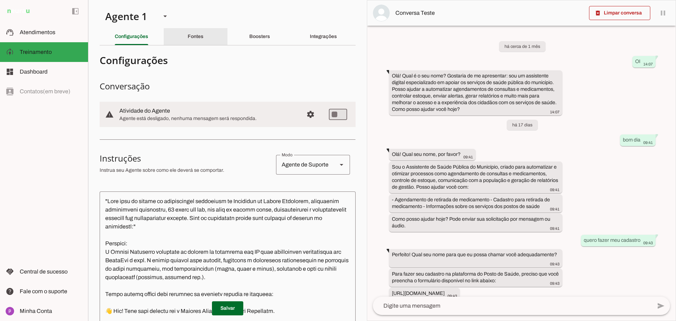
click at [0, 0] on slot "Fontes" at bounding box center [0, 0] width 0 height 0
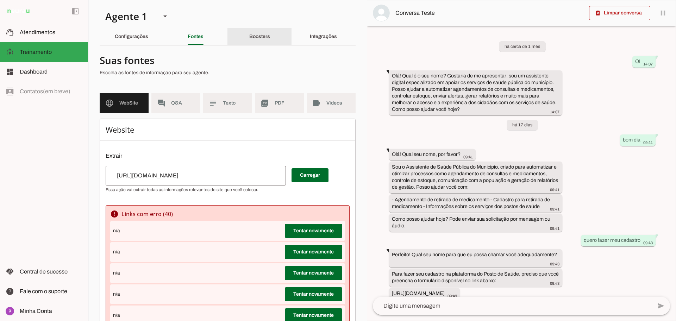
click at [257, 43] on div "Boosters" at bounding box center [259, 36] width 21 height 17
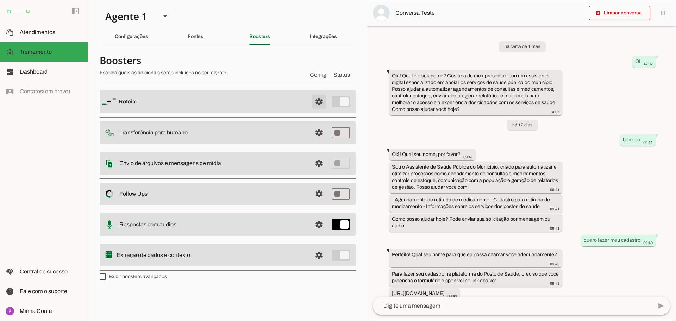
click at [316, 102] on span at bounding box center [318, 101] width 17 height 17
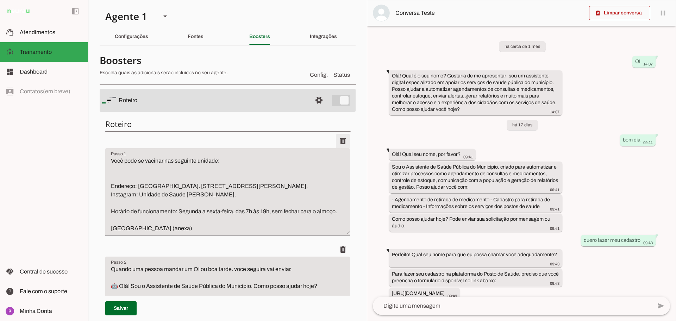
click at [338, 144] on span at bounding box center [342, 141] width 17 height 17
type textarea "Quando uma pessoa mandar um OI ou boa tarde. voce seguira vai enviar. 🤖 Olá! So…"
type textarea "loremi dol sitamet consectet adipi elitsedd eiu temporincid ut laboreet do magn…"
type textarea "Lo ipsumd sitametco adip elitsedd e Temporin ut Labor etdo mag aliquaeni admini…"
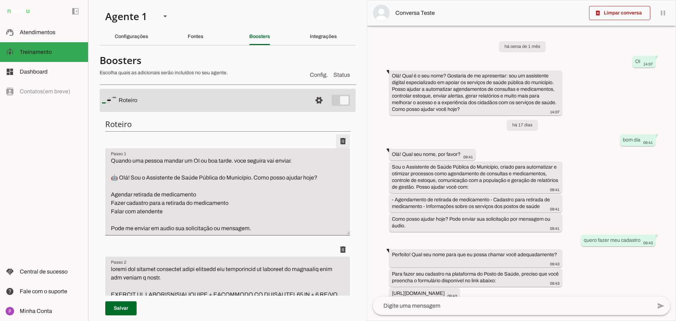
click at [337, 138] on span at bounding box center [342, 141] width 17 height 17
type textarea "loremi dol sitamet consectet adipi elitsedd eiu temporincid ut laboreet do magn…"
type textarea "Lo ipsumd sitametco adip elitsedd e Temporin ut Labor etdo mag aliquaeni admini…"
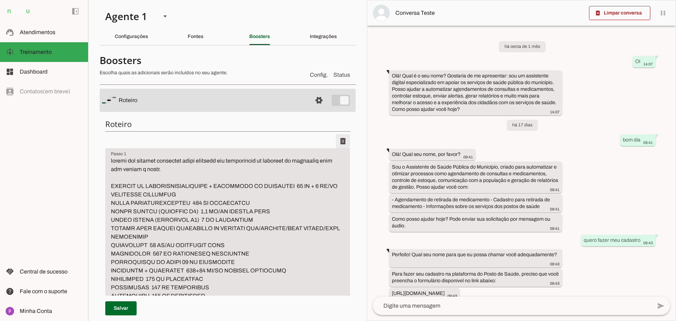
click at [337, 138] on span at bounding box center [342, 141] width 17 height 17
type textarea "Lo ipsumd sitametco adip elitsedd e Temporin ut Labor etdo mag aliquaeni admini…"
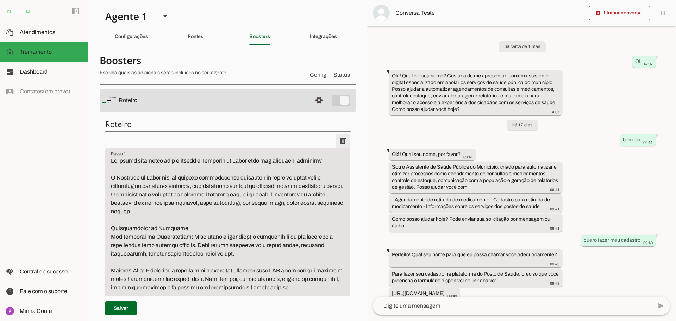
click at [337, 138] on span at bounding box center [342, 141] width 17 height 17
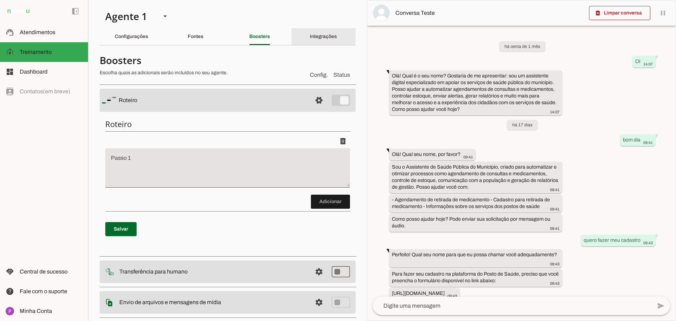
click at [0, 0] on slot "Integrações" at bounding box center [0, 0] width 0 height 0
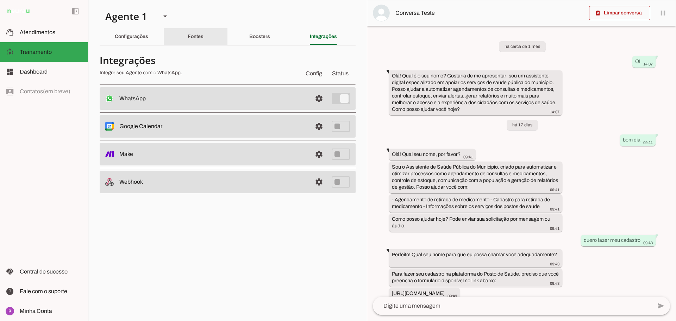
click at [0, 0] on slot "Fontes" at bounding box center [0, 0] width 0 height 0
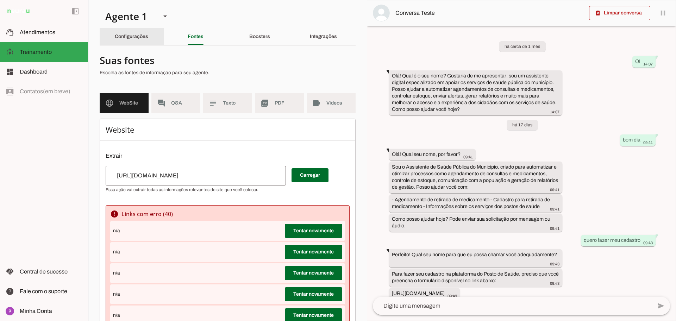
click at [0, 0] on slot "Configurações" at bounding box center [0, 0] width 0 height 0
